Goal: Task Accomplishment & Management: Use online tool/utility

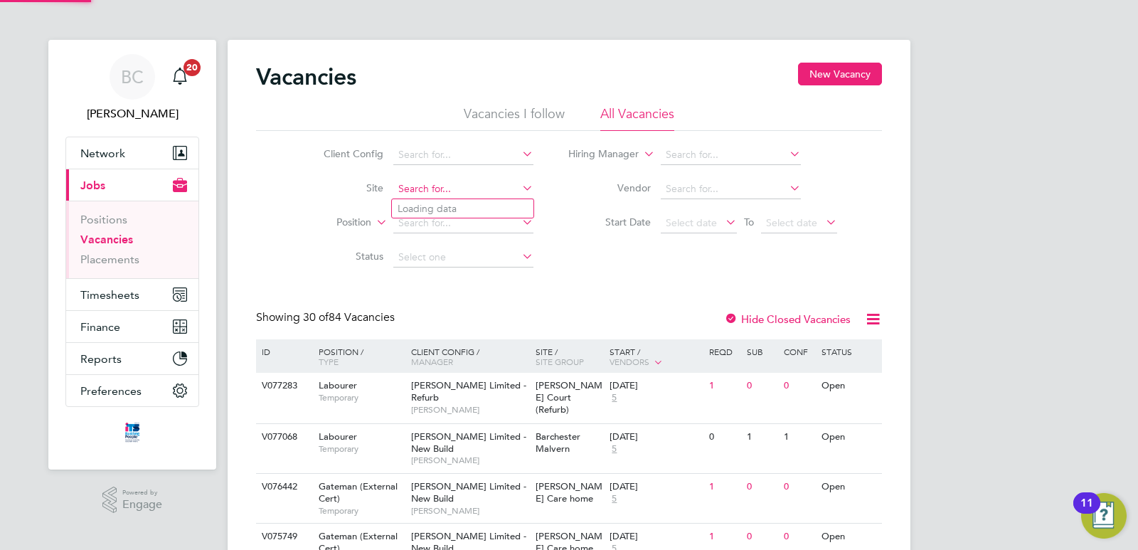
click at [424, 188] on input at bounding box center [463, 189] width 140 height 20
click at [458, 249] on li "[GEOGRAPHIC_DATA] (Monument View)" at bounding box center [490, 245] width 196 height 19
type input "[GEOGRAPHIC_DATA] (Monument View)"
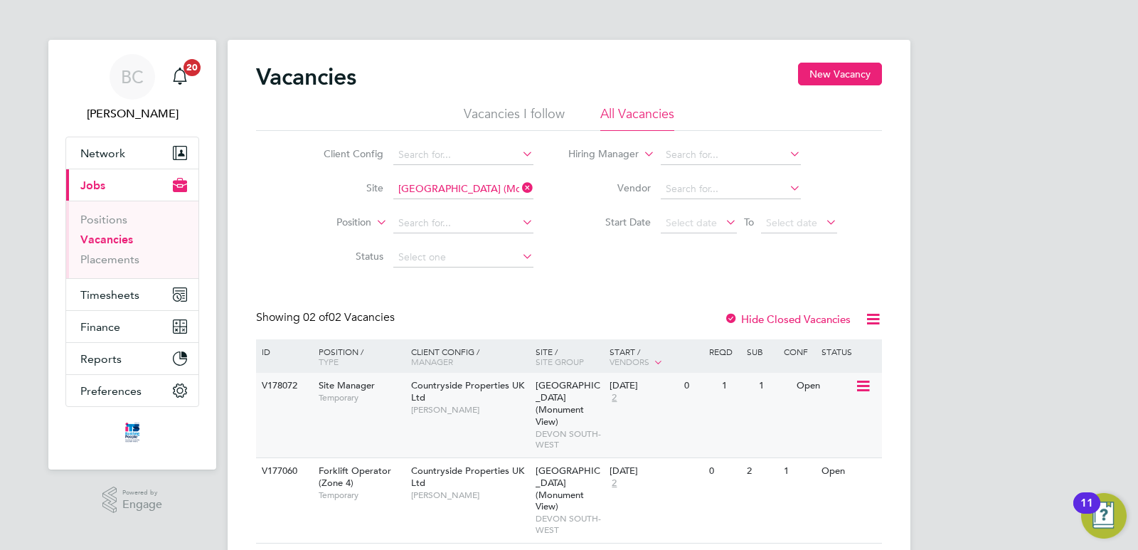
click at [862, 381] on icon at bounding box center [862, 386] width 14 height 17
click at [642, 385] on div "[DATE]" at bounding box center [643, 386] width 68 height 12
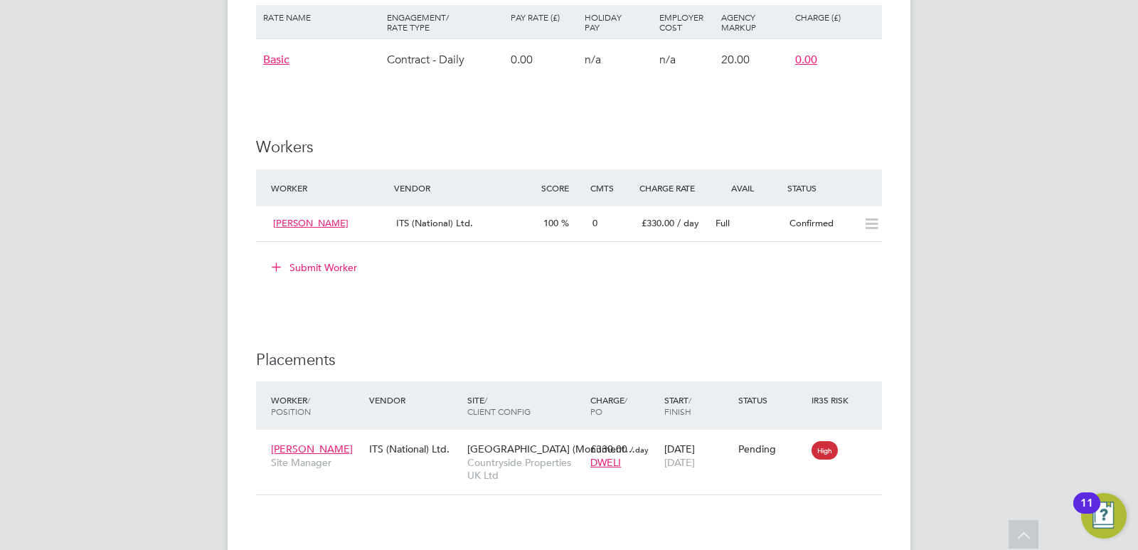
scroll to position [1280, 0]
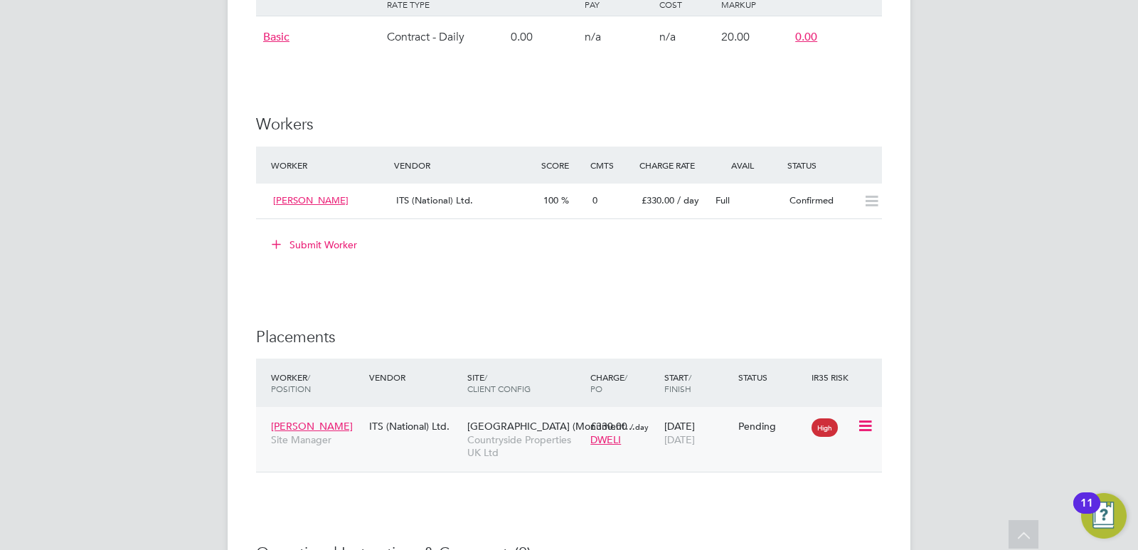
click at [867, 422] on icon at bounding box center [864, 425] width 14 height 17
click at [793, 513] on li "Start" at bounding box center [821, 514] width 101 height 20
type input "[PERSON_NAME]"
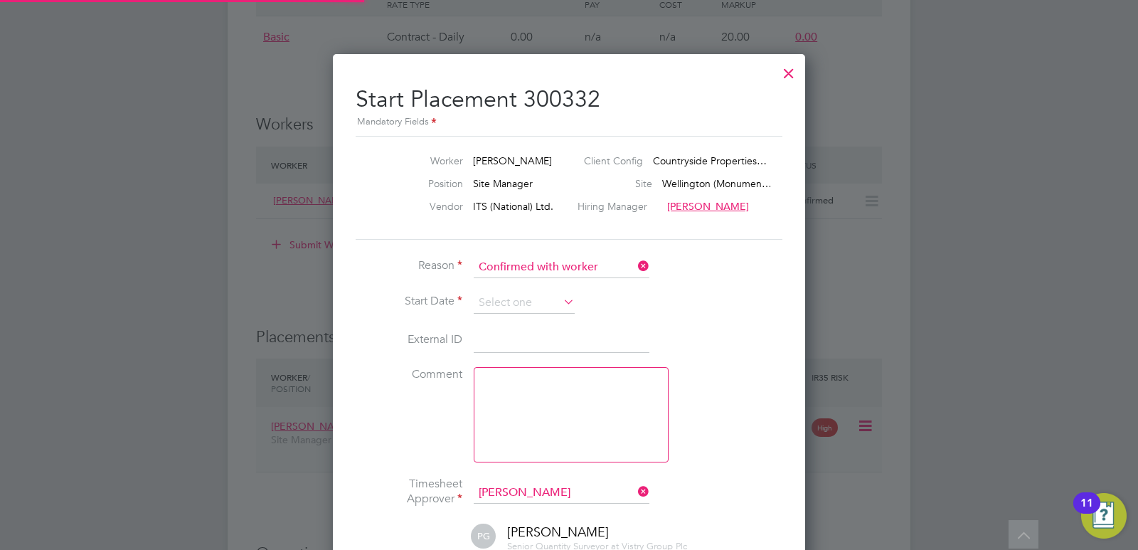
scroll to position [7, 7]
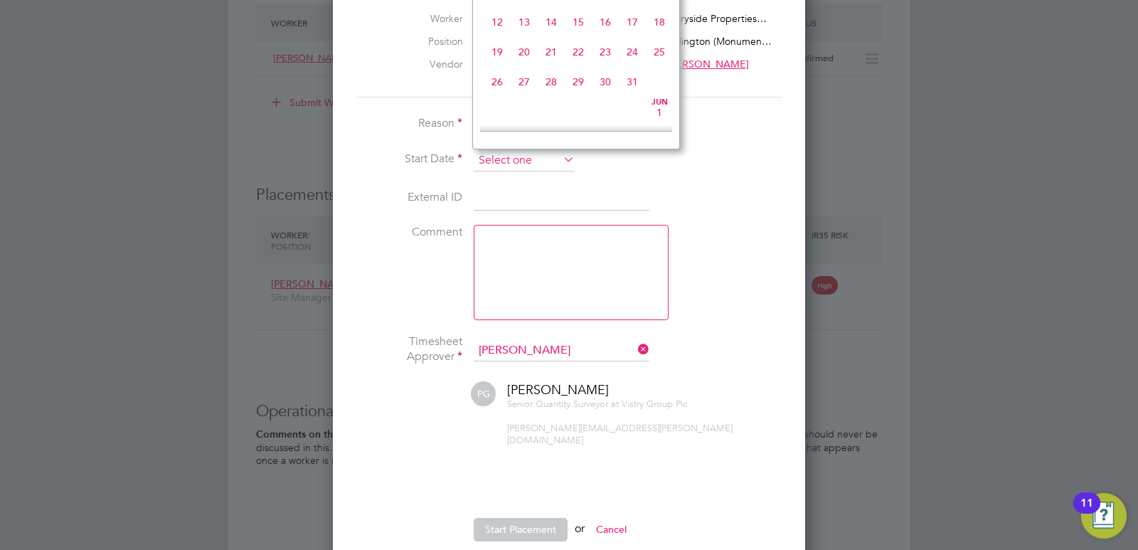
click at [497, 159] on input at bounding box center [524, 160] width 101 height 21
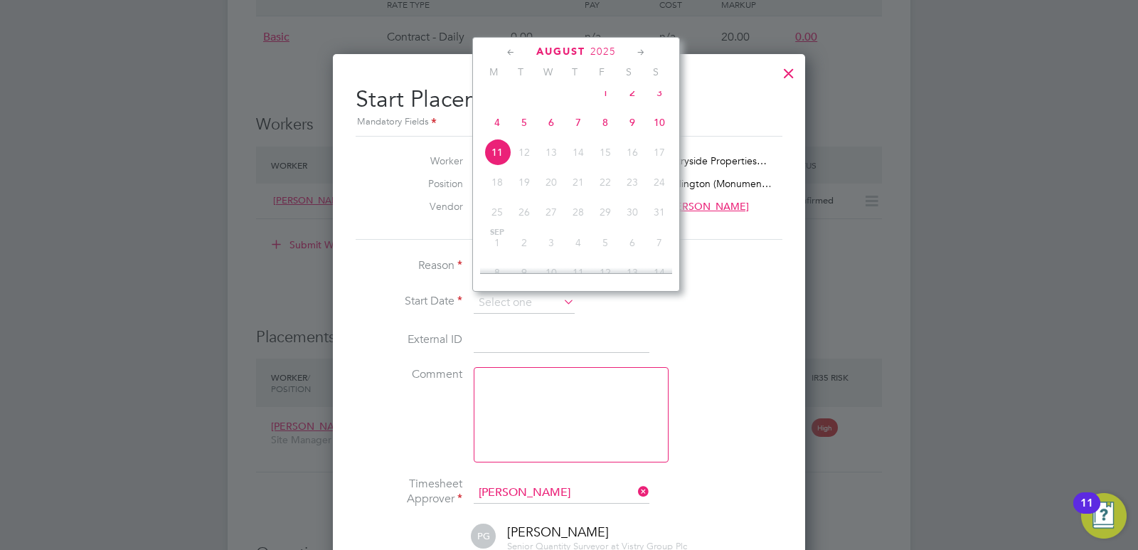
click at [607, 133] on span "8" at bounding box center [605, 122] width 27 height 27
type input "[DATE]"
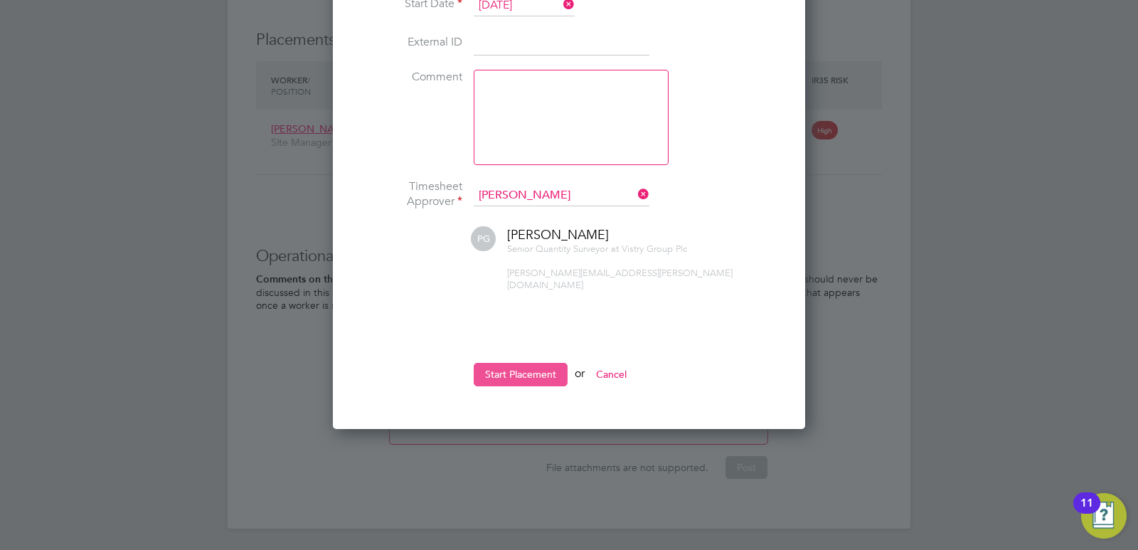
click at [511, 363] on button "Start Placement" at bounding box center [521, 374] width 94 height 23
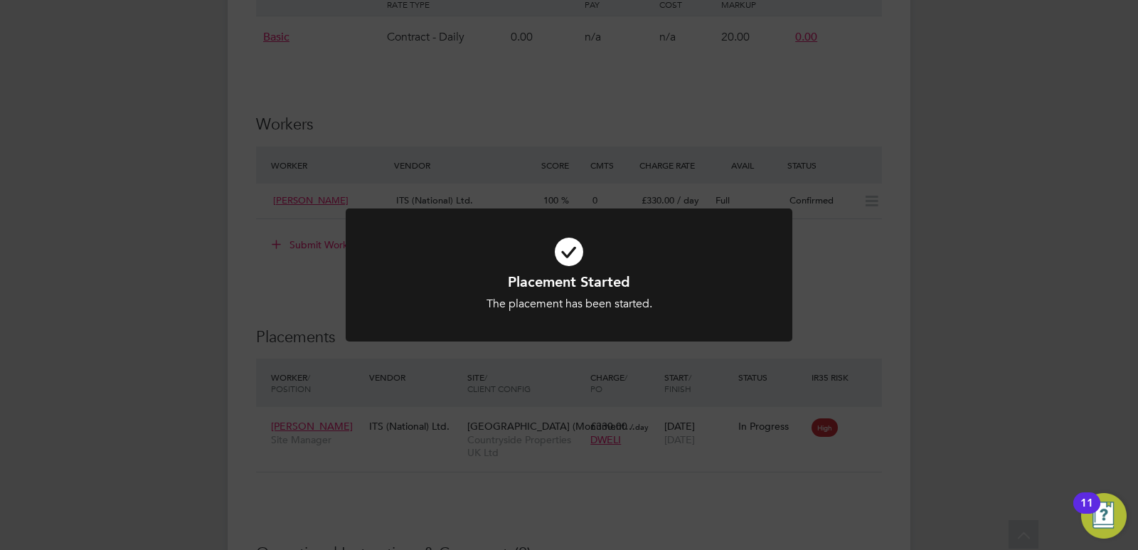
click at [819, 270] on div "Placement Started The placement has been started. Cancel Okay" at bounding box center [569, 275] width 1138 height 550
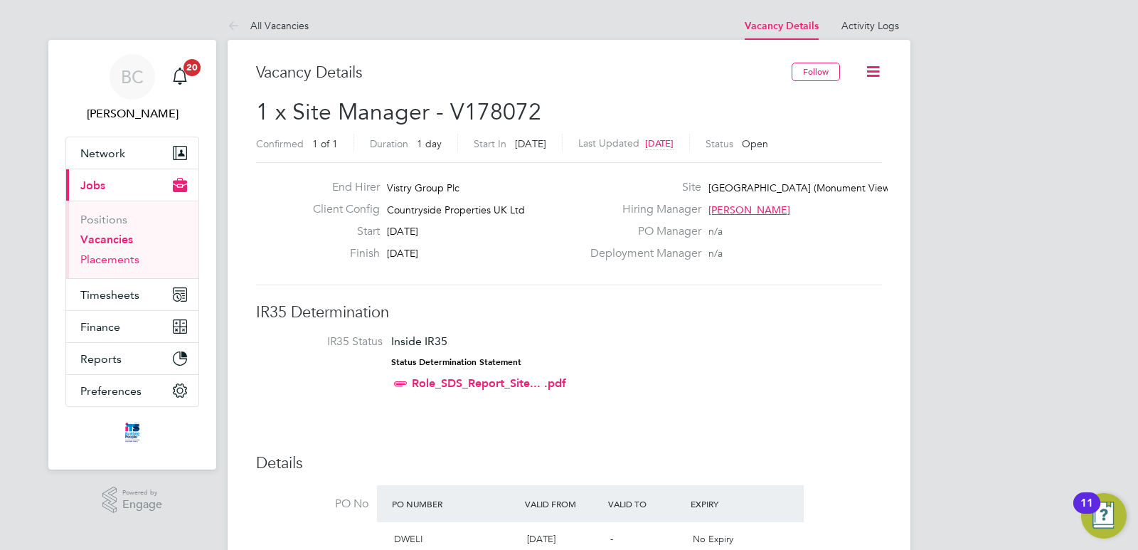
click at [102, 260] on link "Placements" at bounding box center [109, 259] width 59 height 14
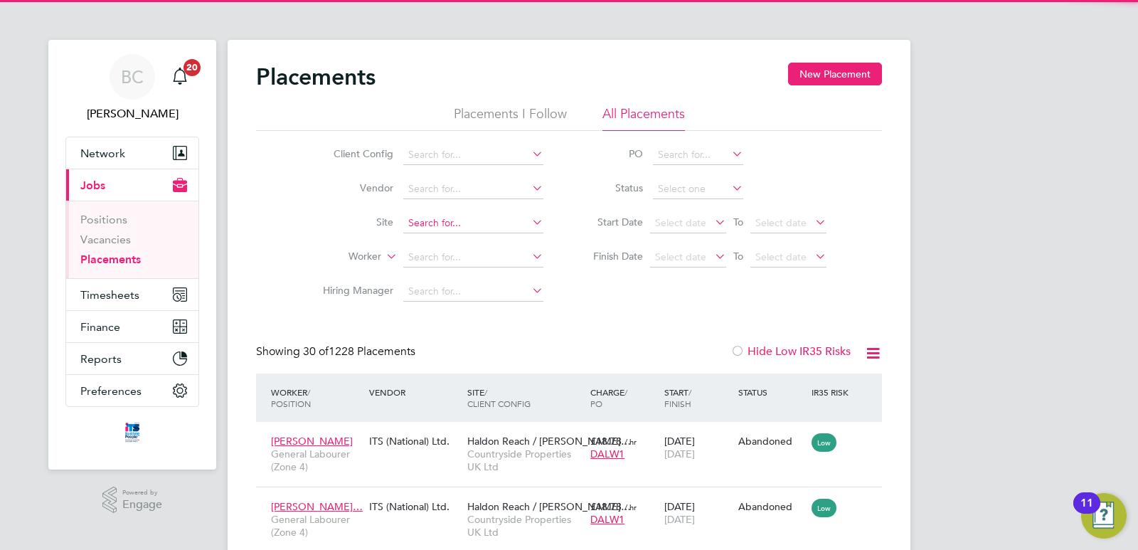
scroll to position [7, 7]
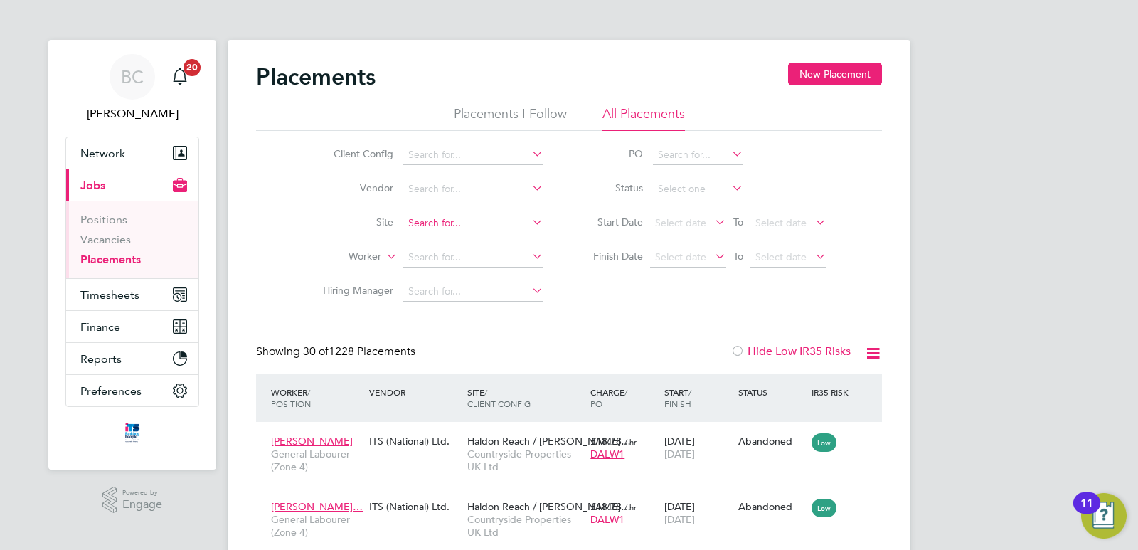
click at [426, 220] on input at bounding box center [473, 223] width 140 height 20
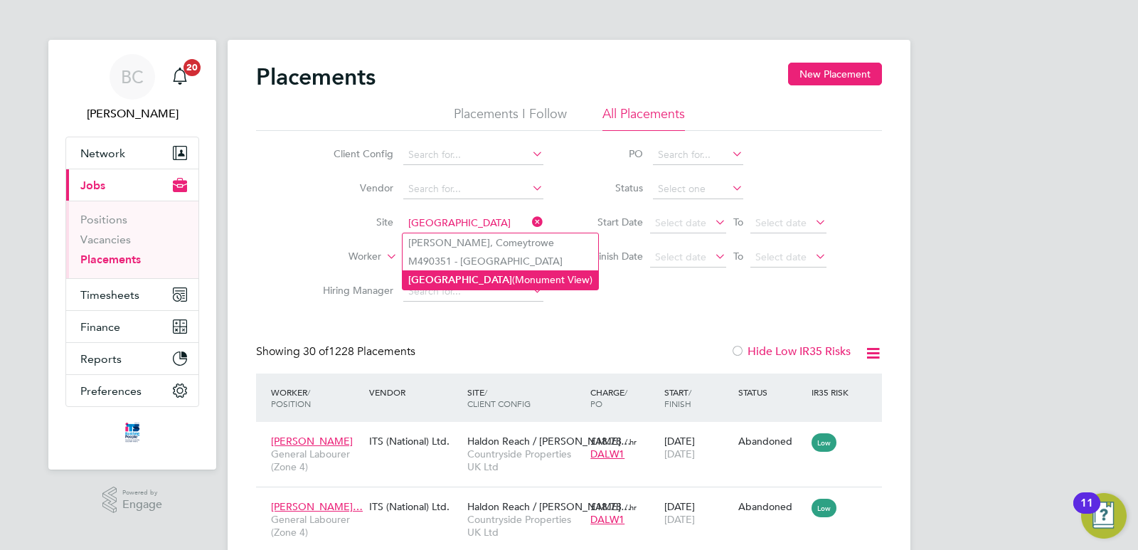
click at [466, 284] on li "[GEOGRAPHIC_DATA] (Monument View)" at bounding box center [501, 279] width 196 height 19
type input "[GEOGRAPHIC_DATA] (Monument View)"
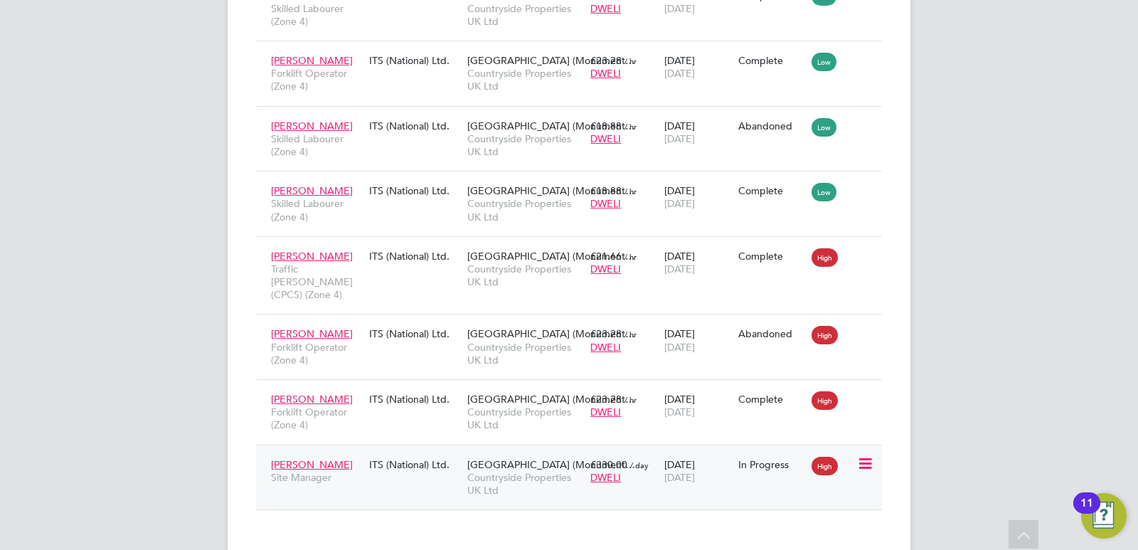
click at [869, 455] on icon at bounding box center [864, 463] width 14 height 17
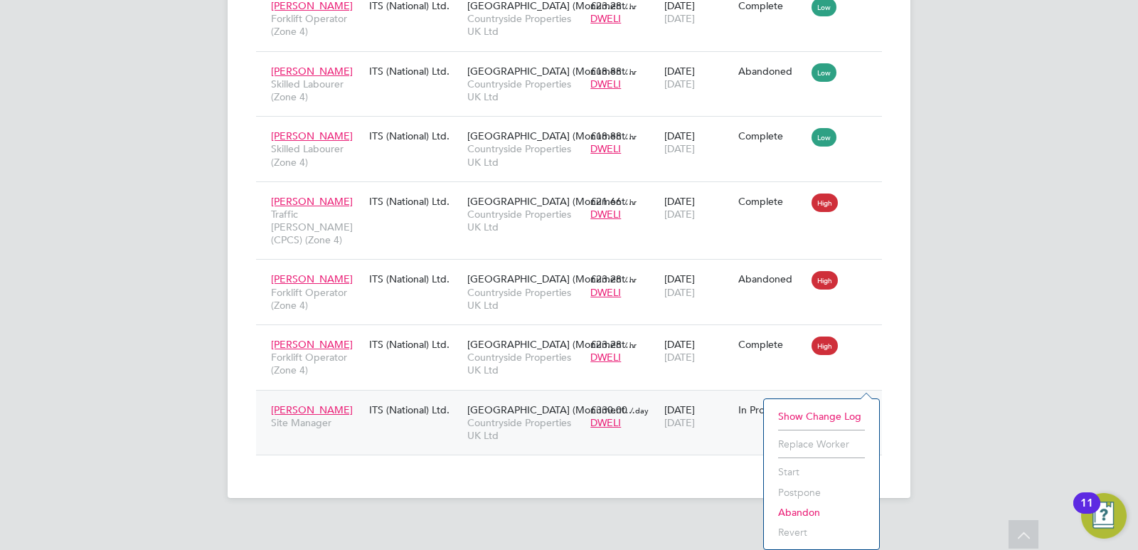
click at [511, 403] on span "[GEOGRAPHIC_DATA] (Monument…" at bounding box center [551, 409] width 168 height 13
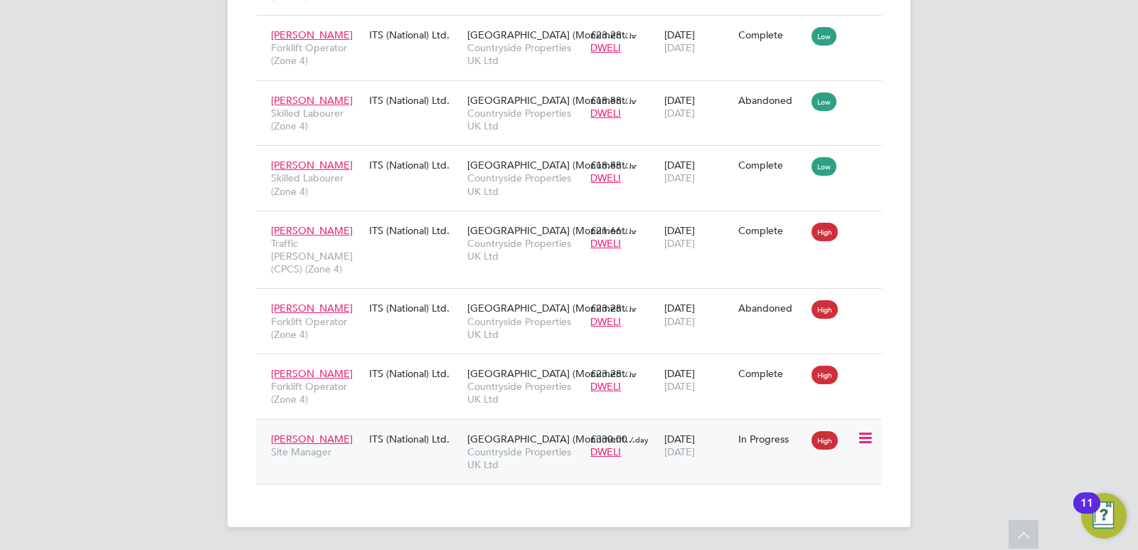
scroll to position [719, 0]
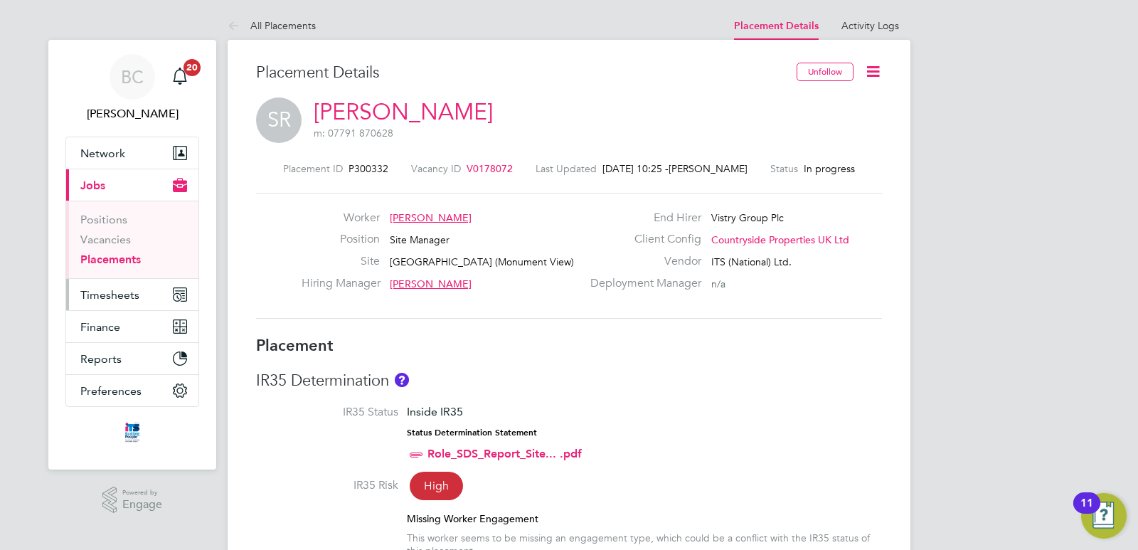
click at [112, 293] on span "Timesheets" at bounding box center [109, 295] width 59 height 14
click at [102, 294] on span "Timesheets" at bounding box center [109, 295] width 59 height 14
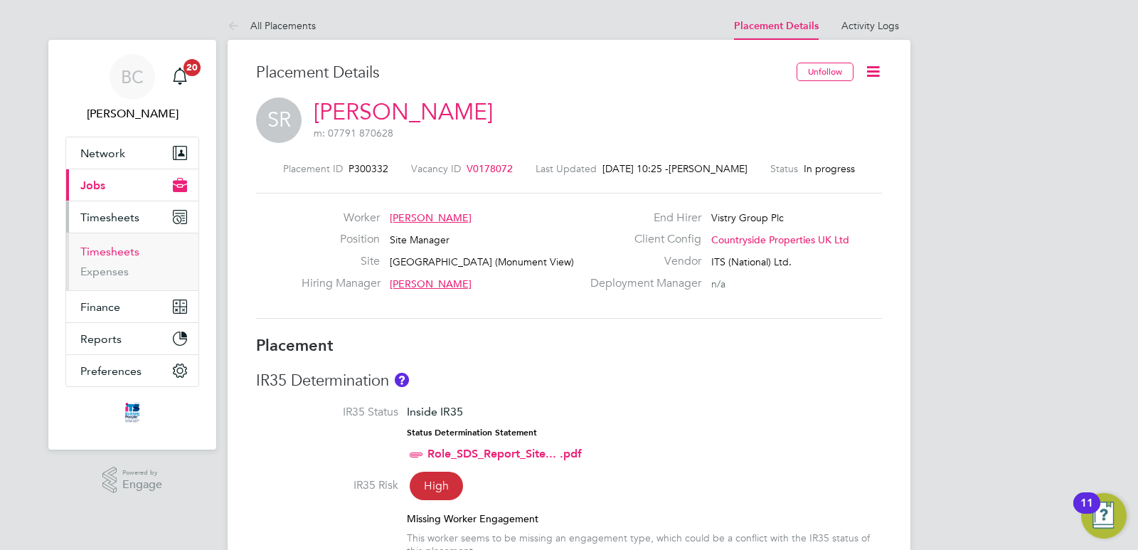
click at [102, 252] on link "Timesheets" at bounding box center [109, 252] width 59 height 14
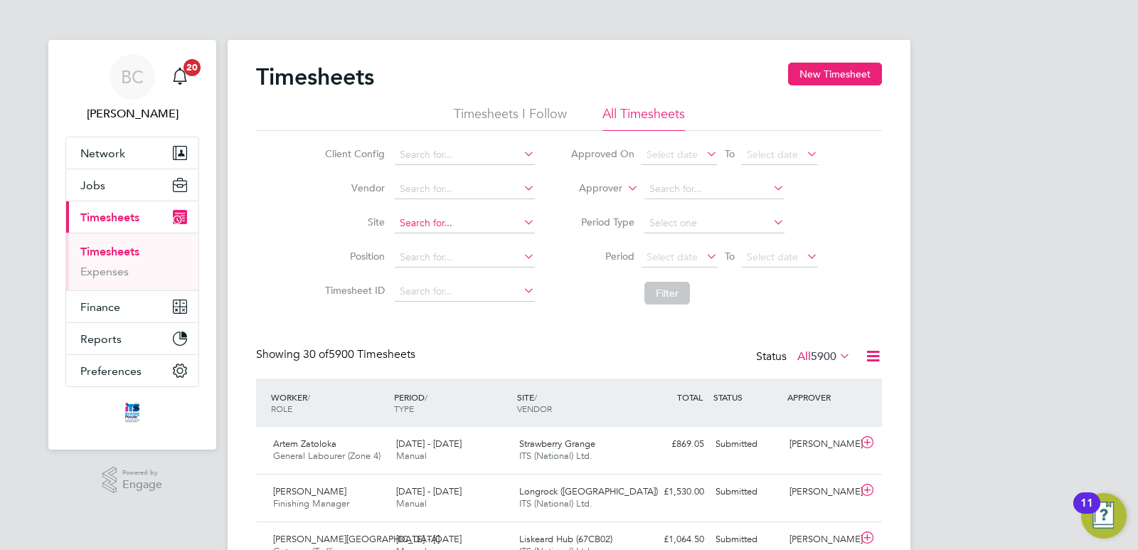
click at [417, 221] on input at bounding box center [465, 223] width 140 height 20
click at [438, 281] on b "[GEOGRAPHIC_DATA]" at bounding box center [451, 280] width 104 height 12
type input "[GEOGRAPHIC_DATA] (Monument View)"
drag, startPoint x: 666, startPoint y: 294, endPoint x: 802, endPoint y: 304, distance: 135.4
click at [666, 294] on button "Filter" at bounding box center [667, 293] width 46 height 23
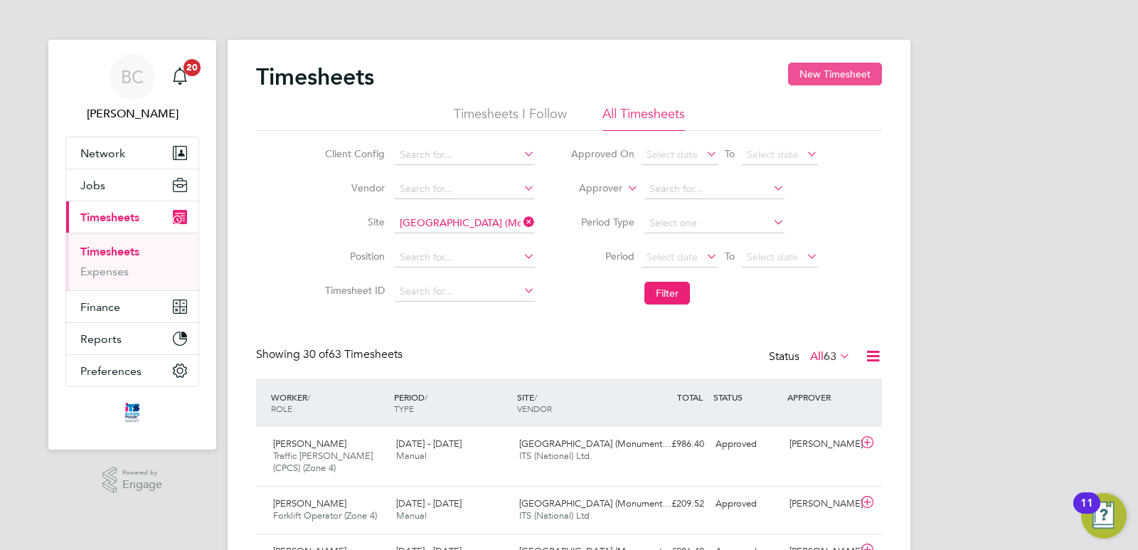
click at [830, 75] on button "New Timesheet" at bounding box center [835, 74] width 94 height 23
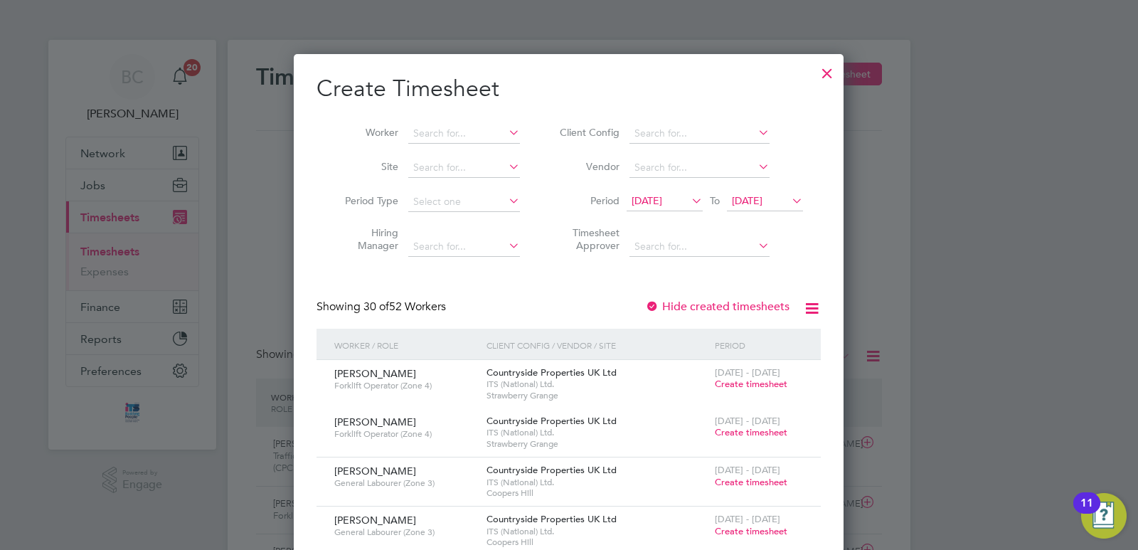
click at [687, 201] on span "[DATE]" at bounding box center [665, 201] width 76 height 19
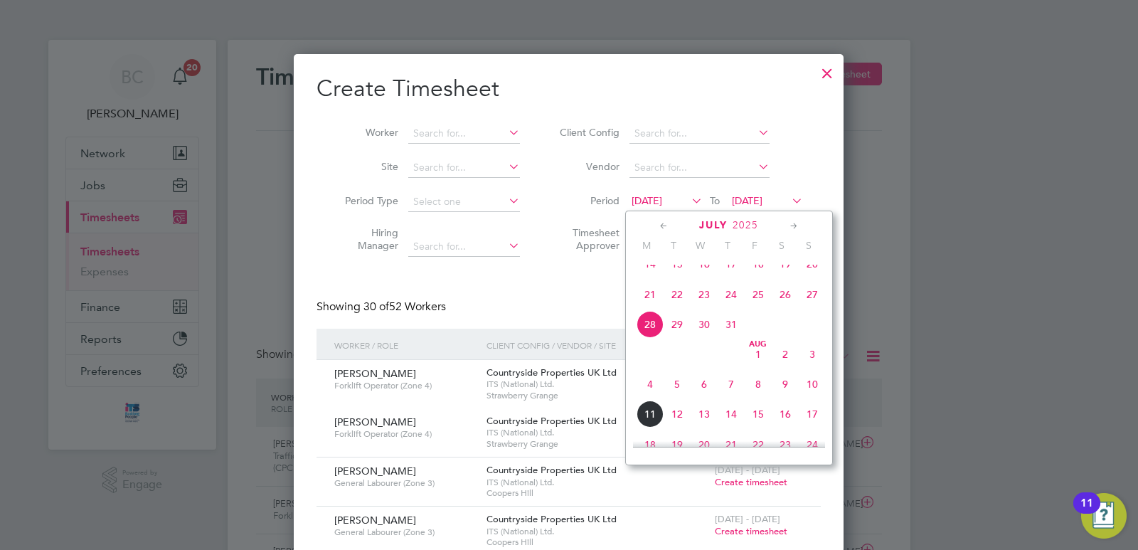
click at [649, 398] on span "4" at bounding box center [650, 384] width 27 height 27
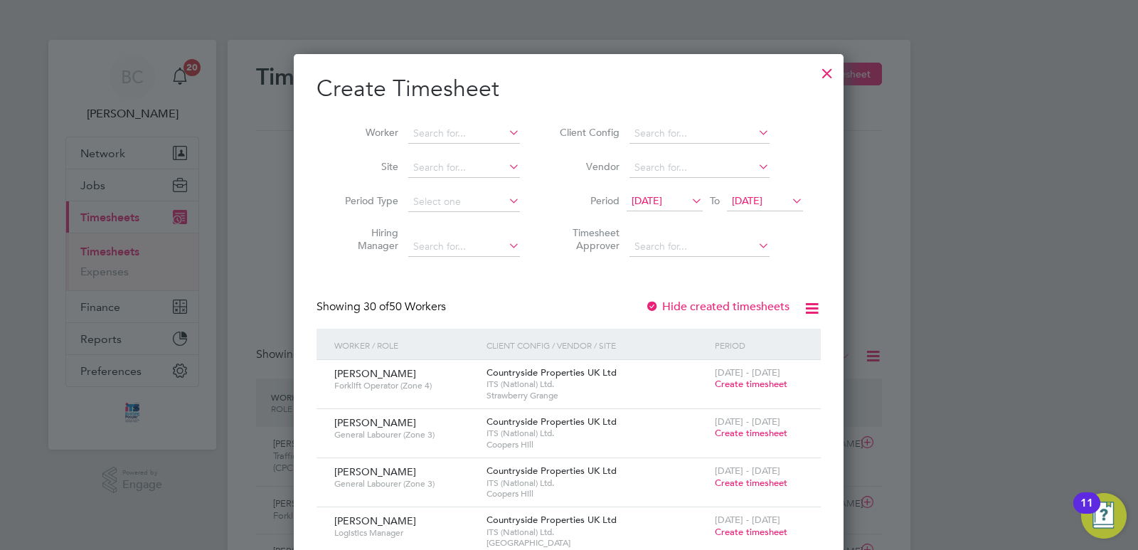
click at [762, 205] on span "[DATE]" at bounding box center [747, 200] width 31 height 13
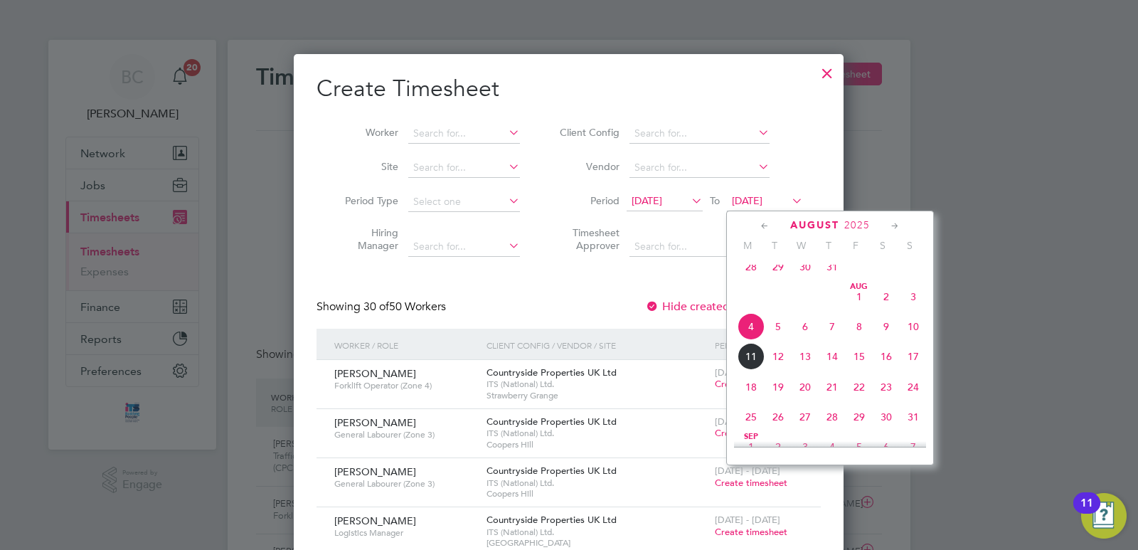
click at [747, 370] on span "11" at bounding box center [750, 356] width 27 height 27
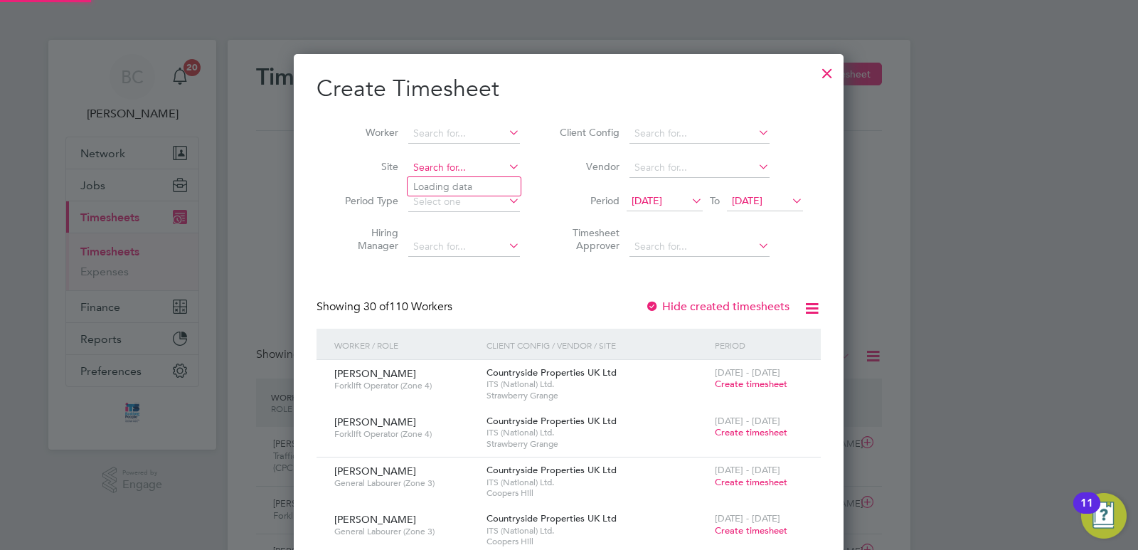
click at [422, 165] on input at bounding box center [464, 168] width 112 height 20
click at [482, 220] on li "[GEOGRAPHIC_DATA] (Monument View)" at bounding box center [506, 223] width 196 height 19
type input "[GEOGRAPHIC_DATA] (Monument View)"
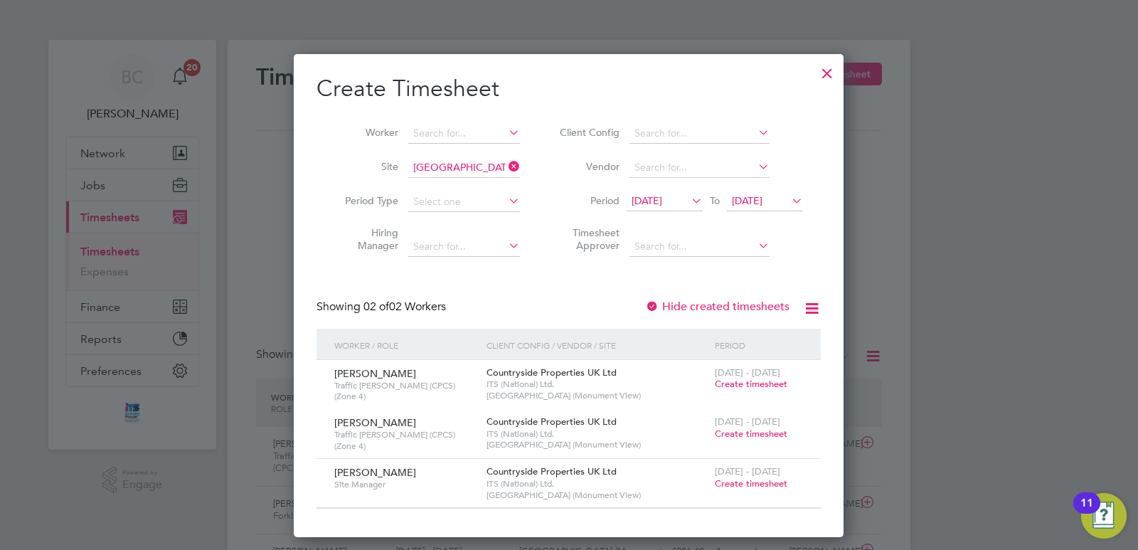
click at [750, 485] on span "Create timesheet" at bounding box center [751, 483] width 73 height 12
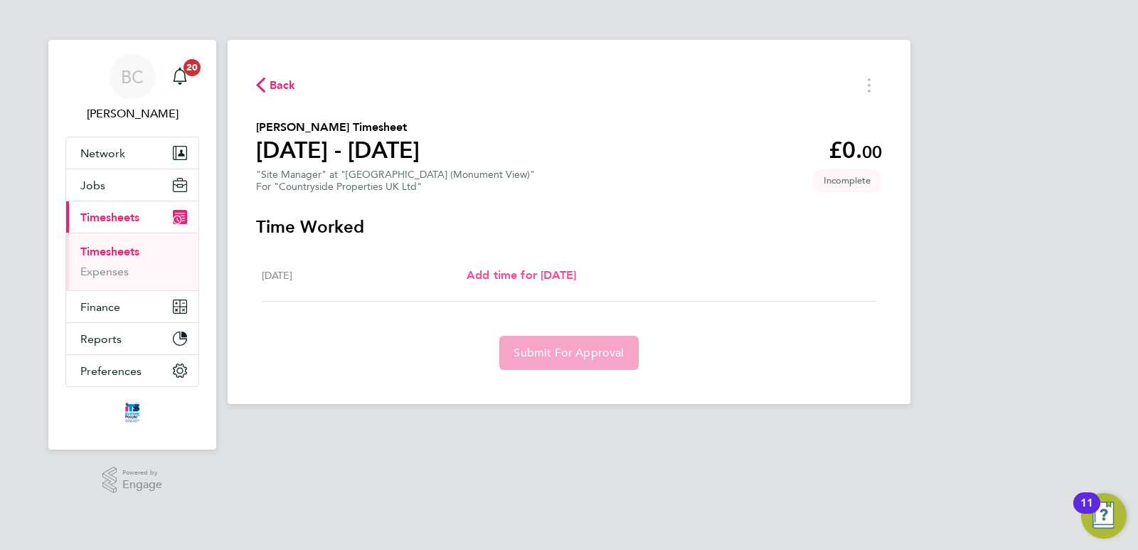
click at [513, 277] on span "Add time for Fri 08 Aug" at bounding box center [522, 275] width 110 height 14
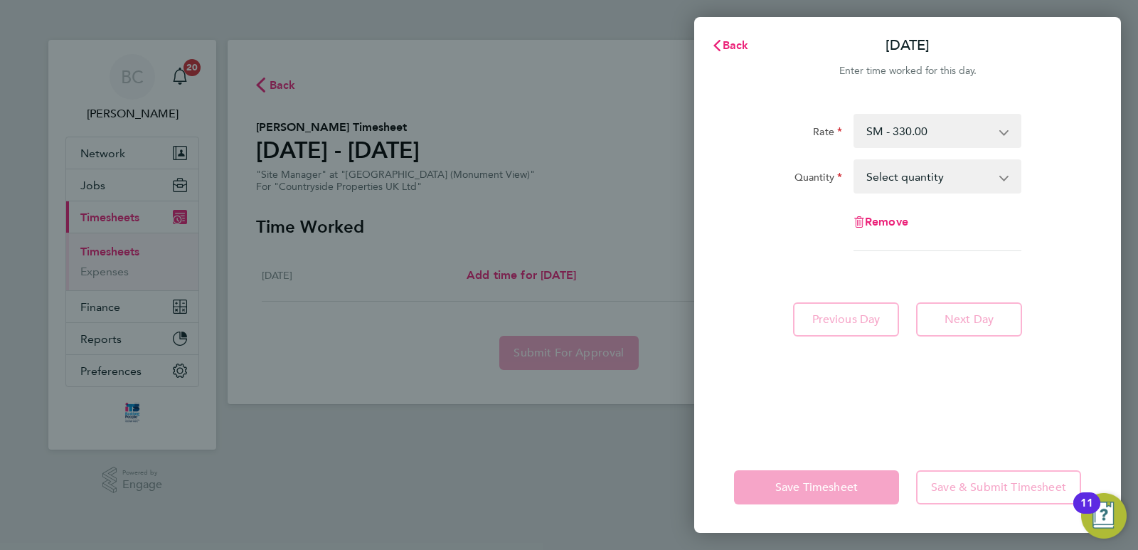
click at [1003, 177] on app-icon-cross-button at bounding box center [1011, 176] width 17 height 31
click at [907, 176] on select "Select quantity 0.5 1" at bounding box center [929, 176] width 148 height 31
select select "1"
click at [855, 161] on select "Select quantity 0.5 1" at bounding box center [929, 176] width 148 height 31
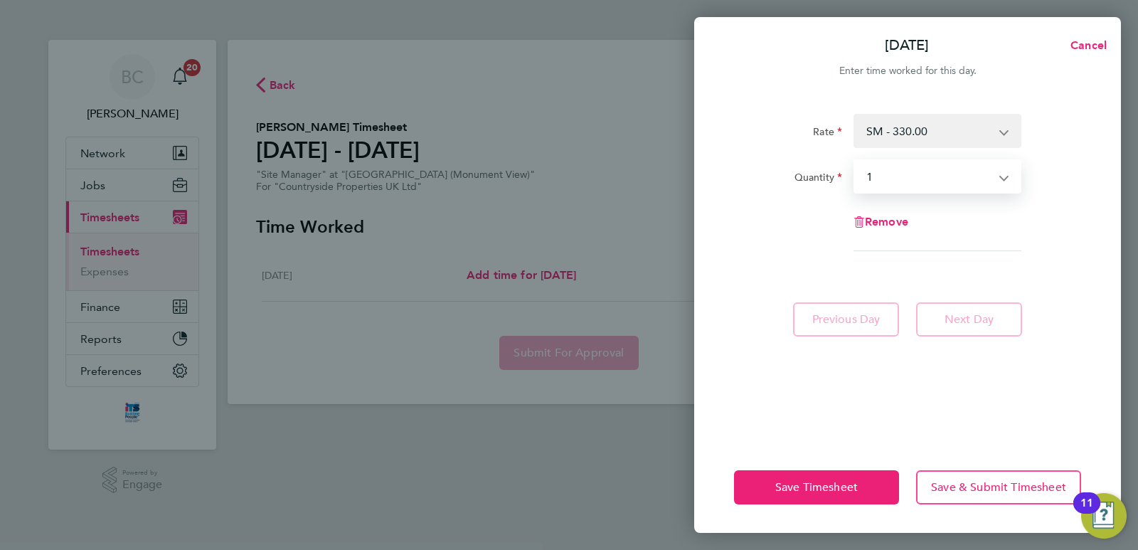
click at [787, 223] on div "Remove" at bounding box center [907, 222] width 358 height 34
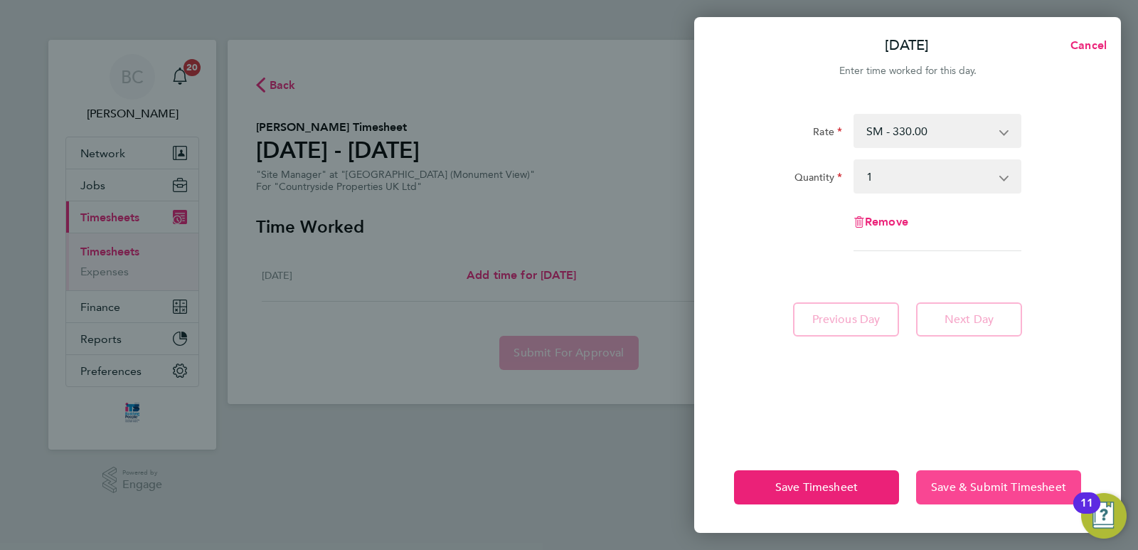
click at [996, 486] on span "Save & Submit Timesheet" at bounding box center [998, 487] width 135 height 14
